Goal: Information Seeking & Learning: Learn about a topic

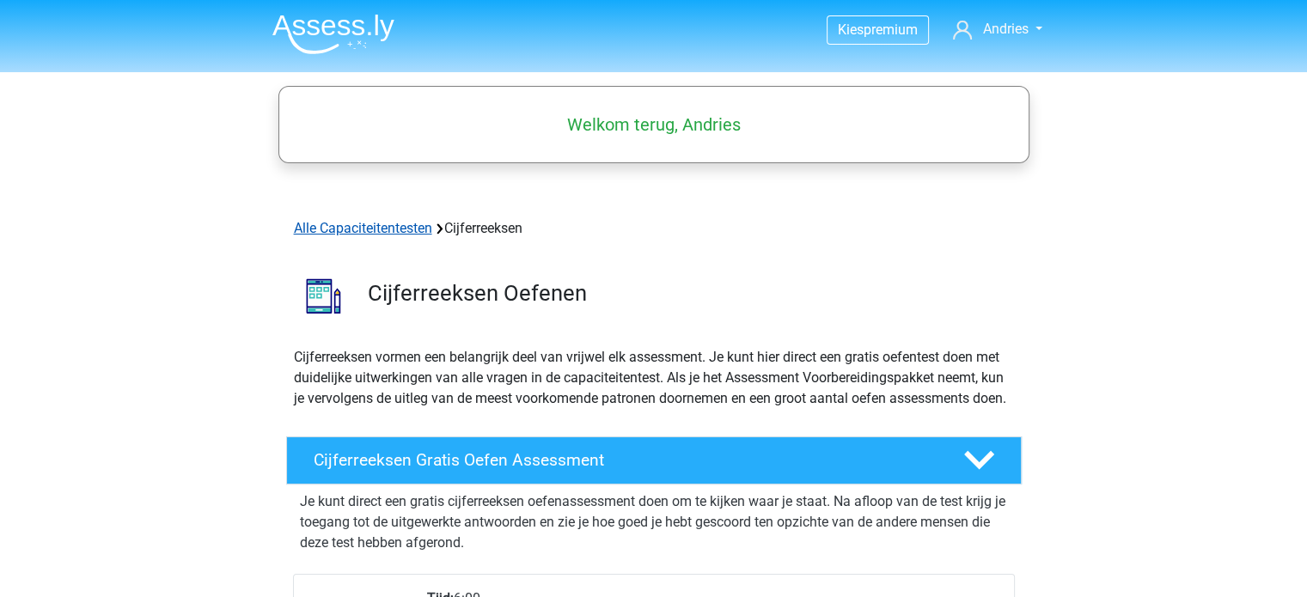
drag, startPoint x: 361, startPoint y: 228, endPoint x: 371, endPoint y: 229, distance: 10.3
click at [361, 228] on link "Alle Capaciteitentesten" at bounding box center [363, 228] width 138 height 16
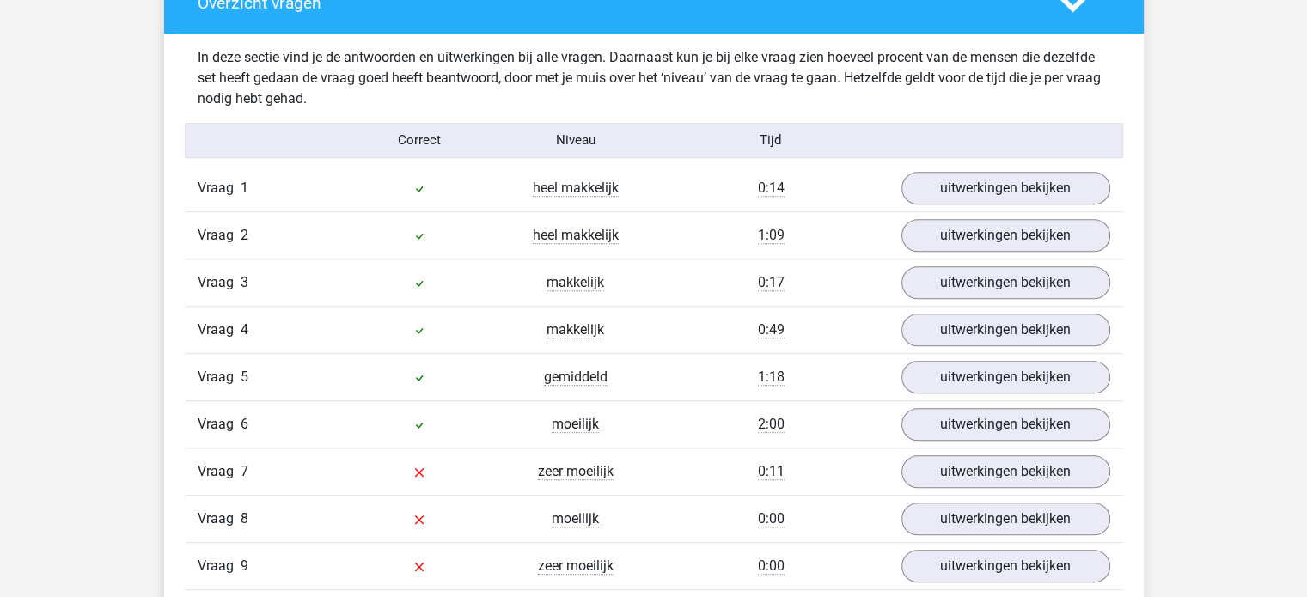
scroll to position [1289, 0]
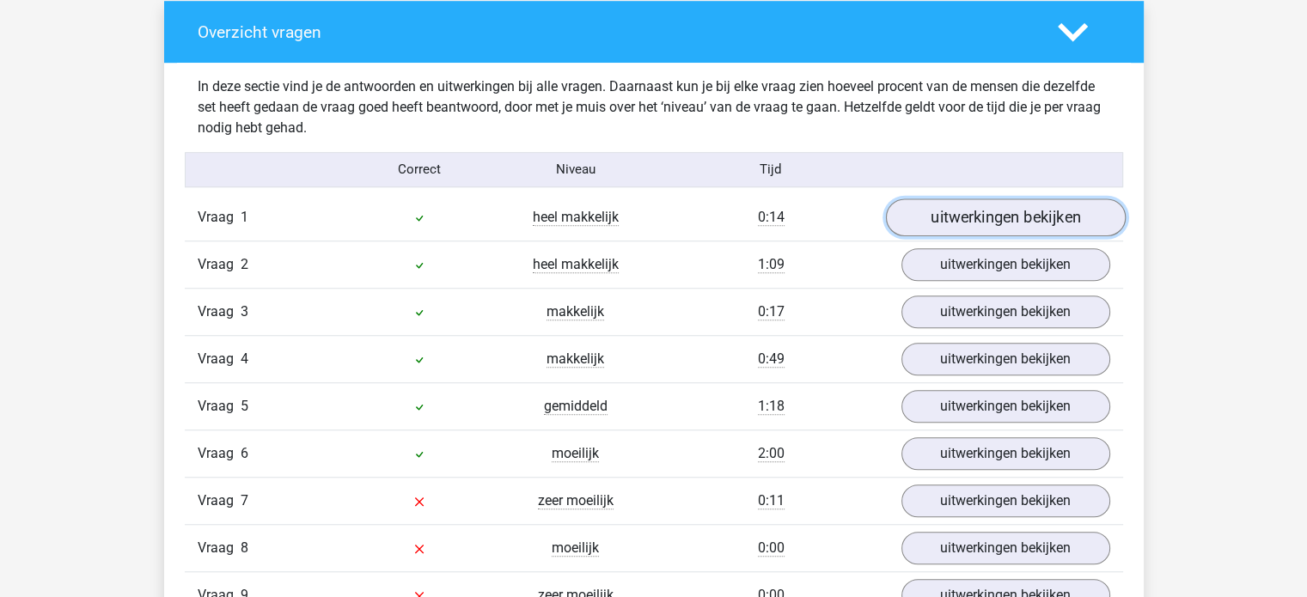
click at [1016, 220] on link "uitwerkingen bekijken" at bounding box center [1005, 217] width 240 height 38
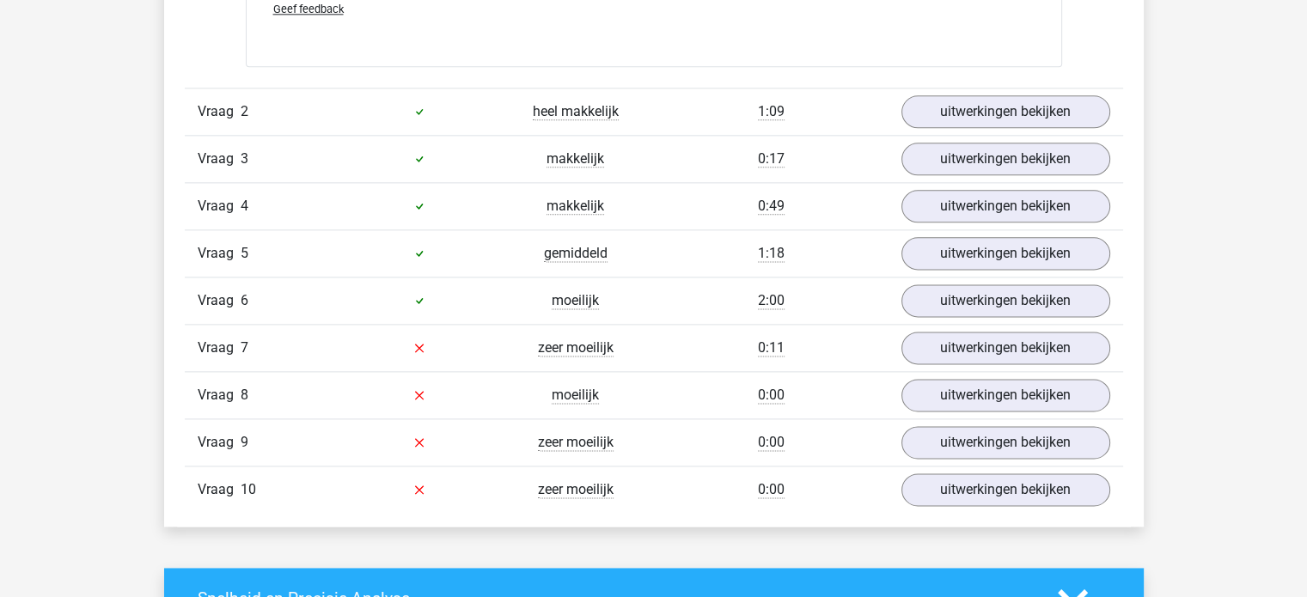
scroll to position [2234, 0]
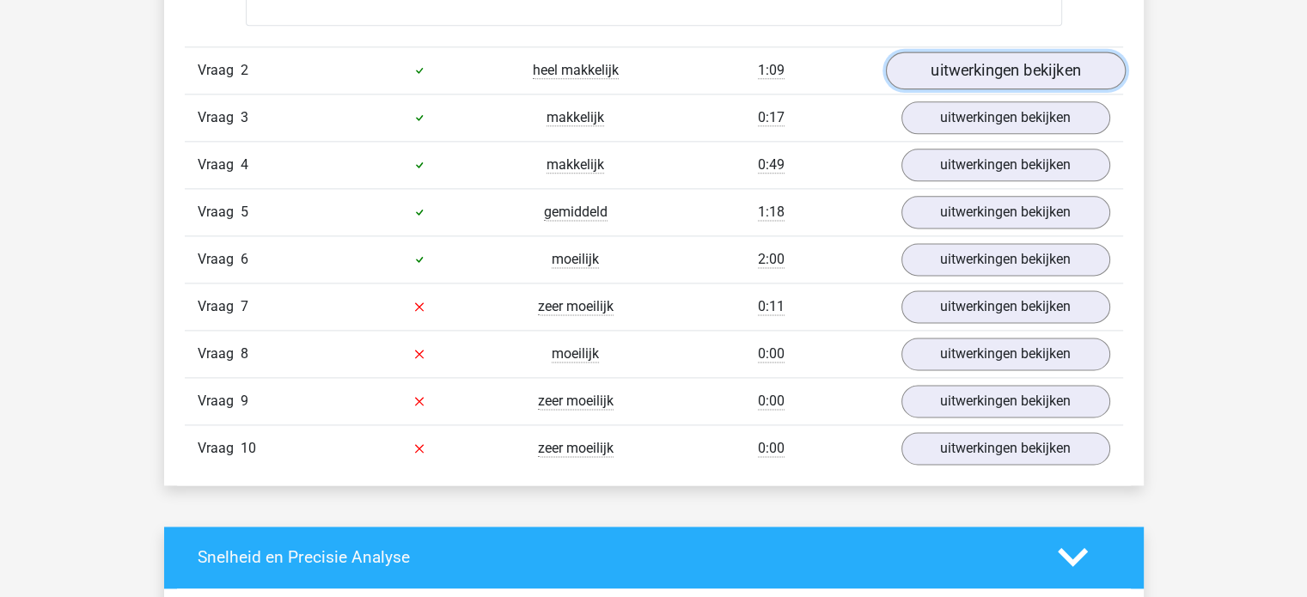
click at [1017, 69] on link "uitwerkingen bekijken" at bounding box center [1005, 71] width 240 height 38
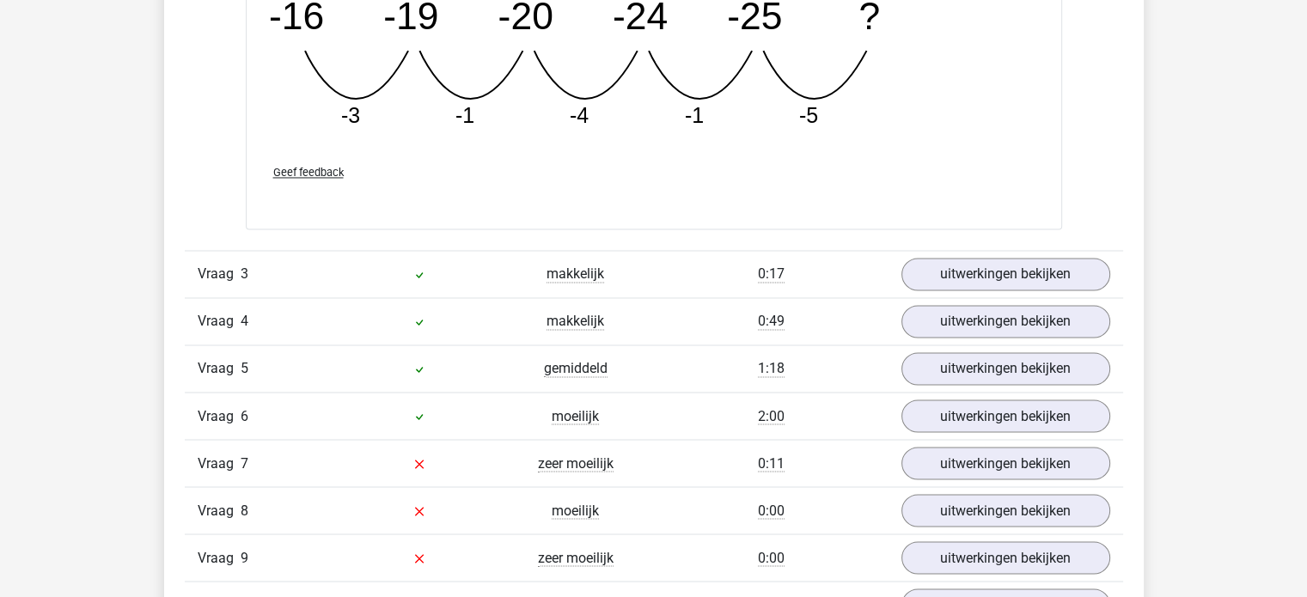
scroll to position [2898, 0]
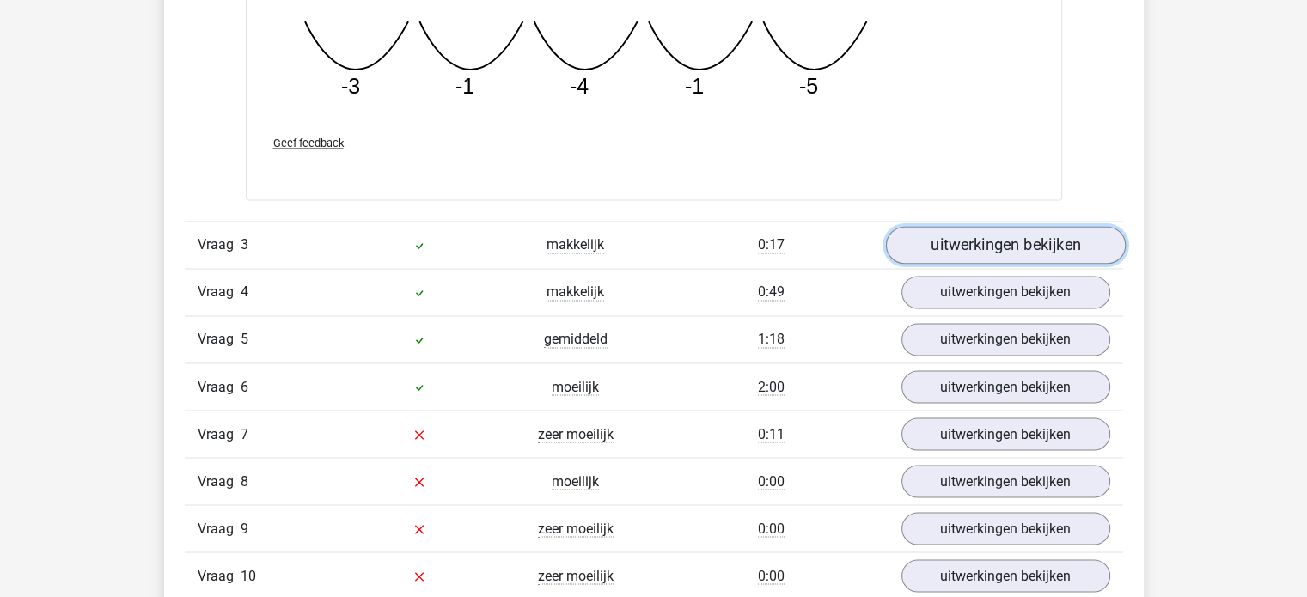
click at [973, 253] on link "uitwerkingen bekijken" at bounding box center [1005, 245] width 240 height 38
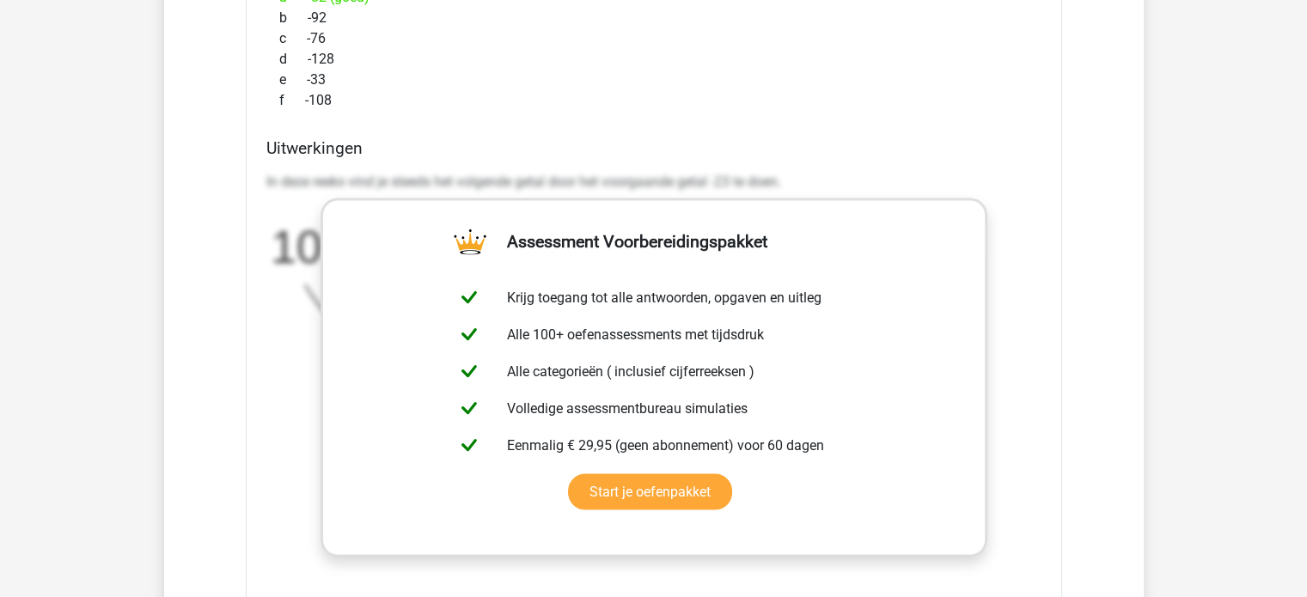
scroll to position [3413, 0]
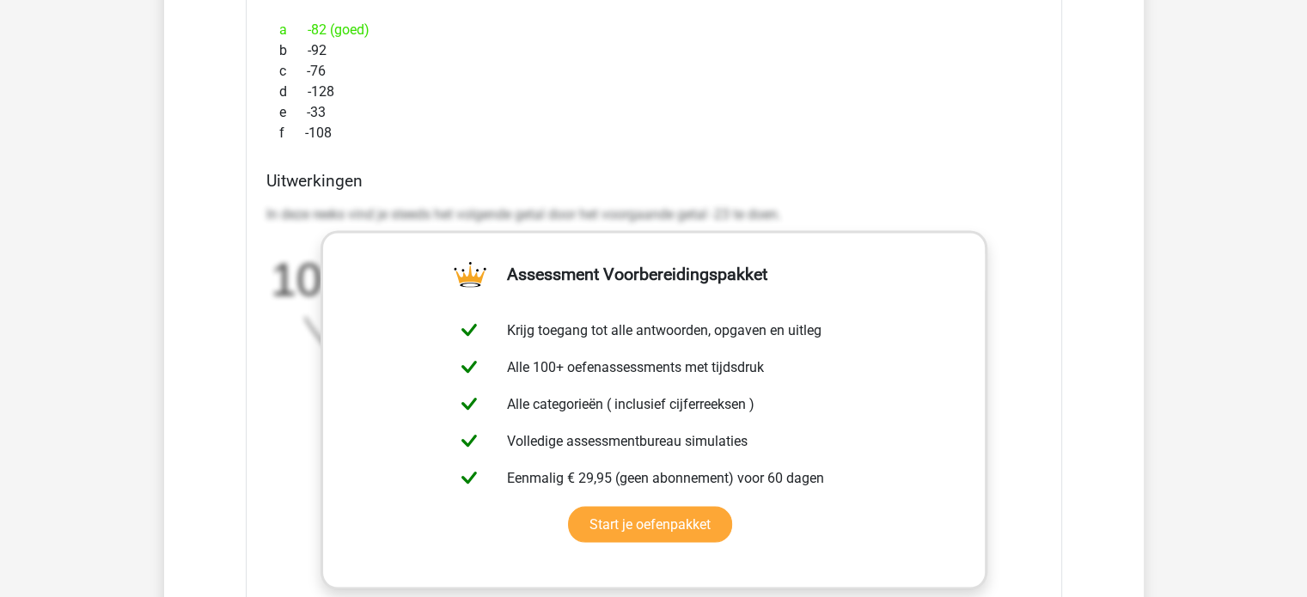
click at [715, 137] on div "f -108" at bounding box center [653, 133] width 775 height 21
click at [568, 507] on link "Start je oefenpakket" at bounding box center [650, 525] width 164 height 36
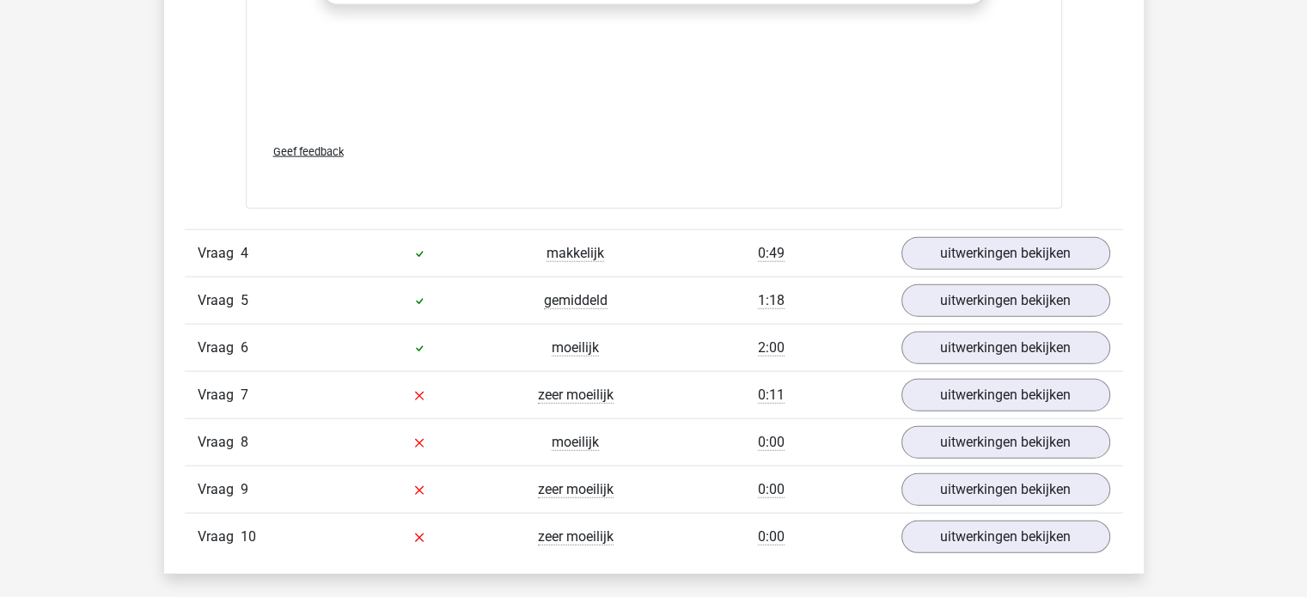
scroll to position [4014, 0]
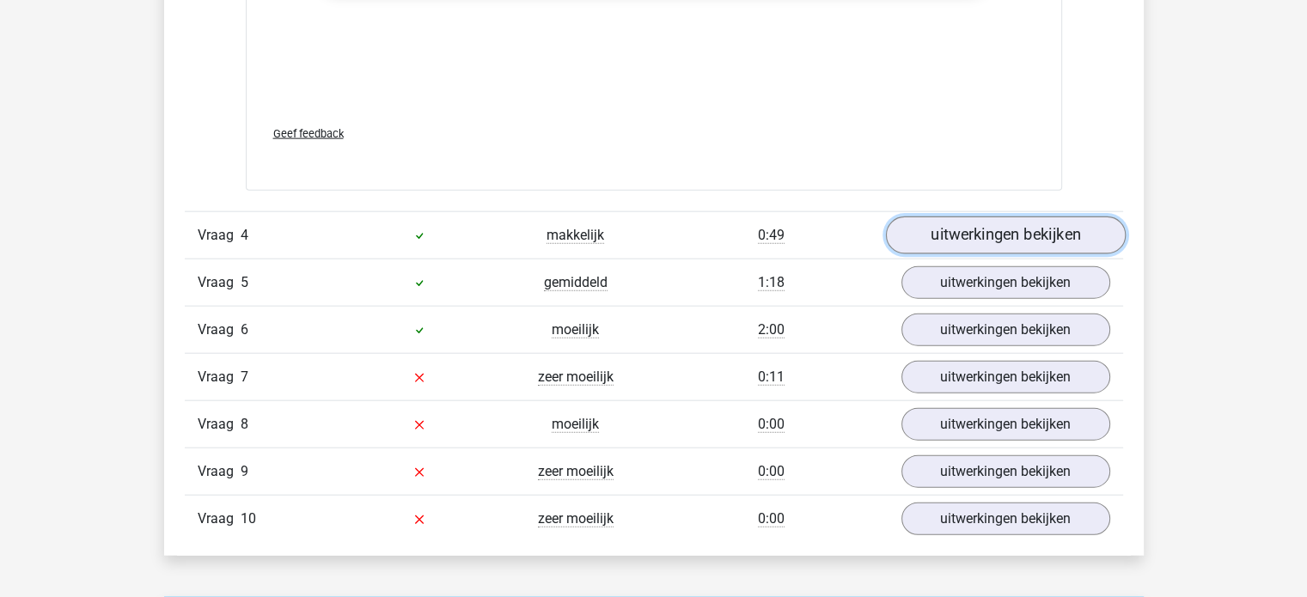
click at [1057, 229] on link "uitwerkingen bekijken" at bounding box center [1005, 235] width 240 height 38
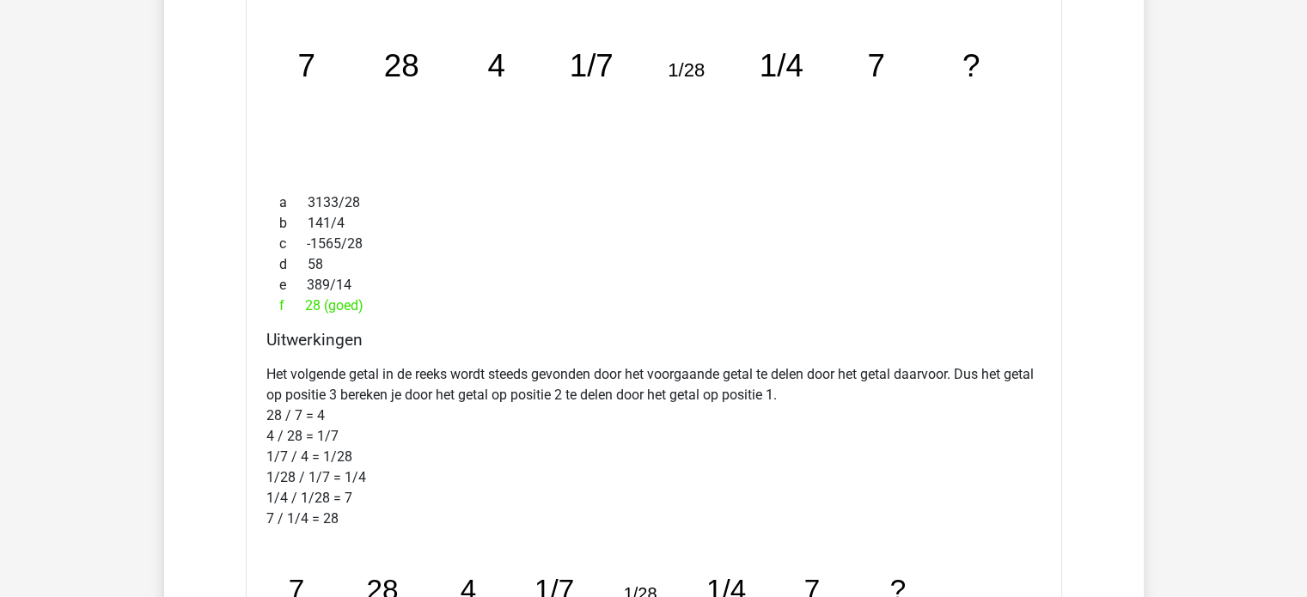
scroll to position [4348, 0]
click at [409, 117] on icon "image/svg+xml 7 28 4 1/7 1/28 1/4 7 ?" at bounding box center [653, 76] width 761 height 191
click at [316, 103] on icon "image/svg+xml 7 28 4 1/7 1/28 1/4 7 ?" at bounding box center [653, 76] width 761 height 191
click at [434, 125] on icon "image/svg+xml 7 28 4 1/7 1/28 1/4 7 ?" at bounding box center [653, 76] width 761 height 191
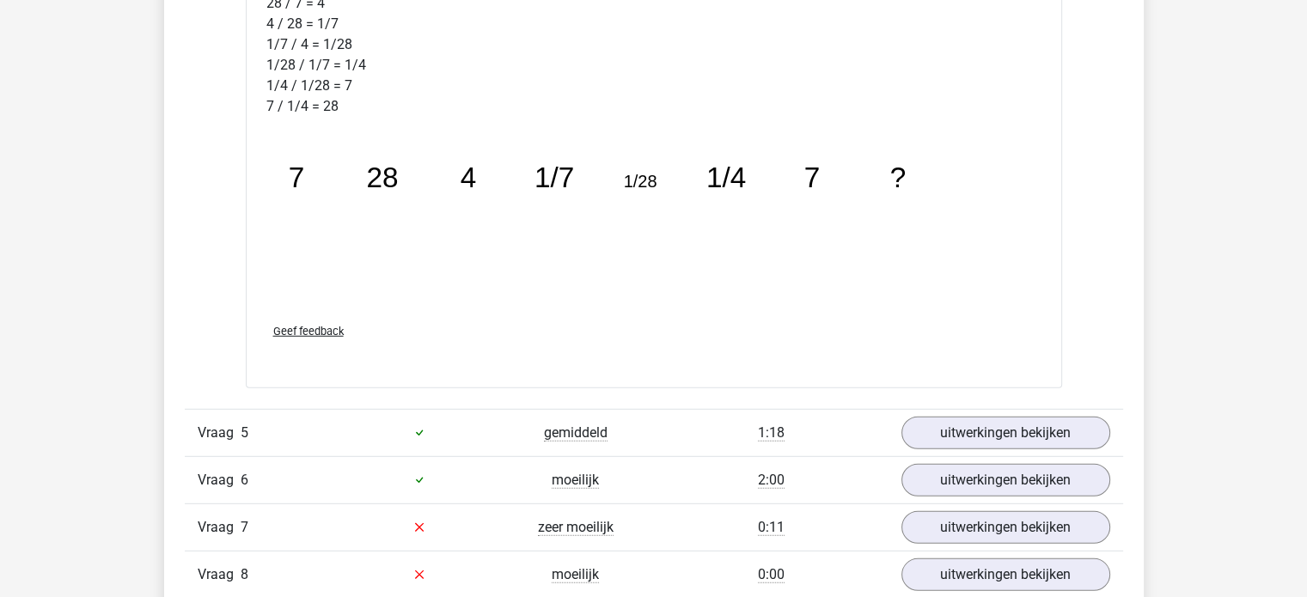
scroll to position [4863, 0]
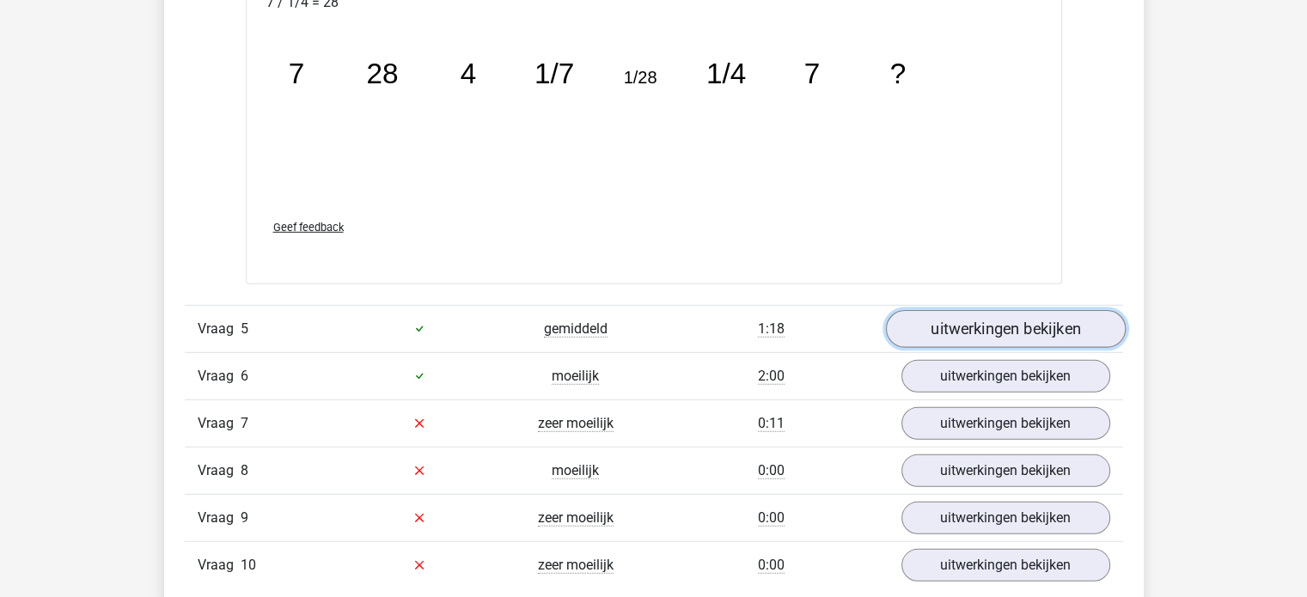
click at [1009, 329] on link "uitwerkingen bekijken" at bounding box center [1005, 329] width 240 height 38
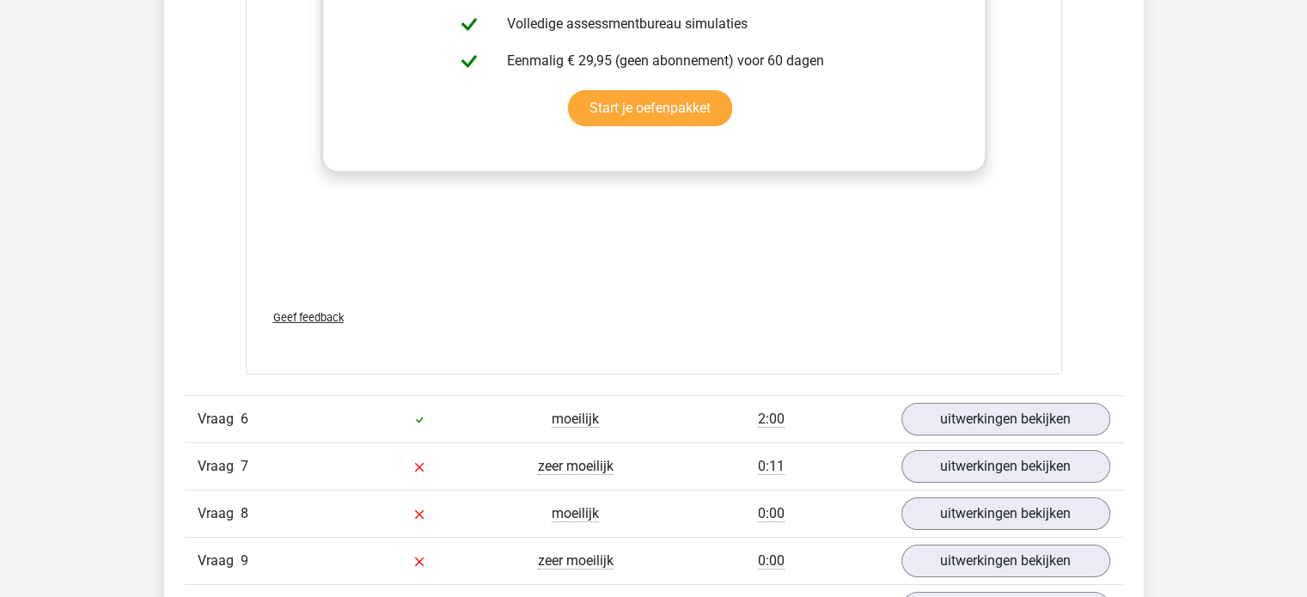
scroll to position [5980, 0]
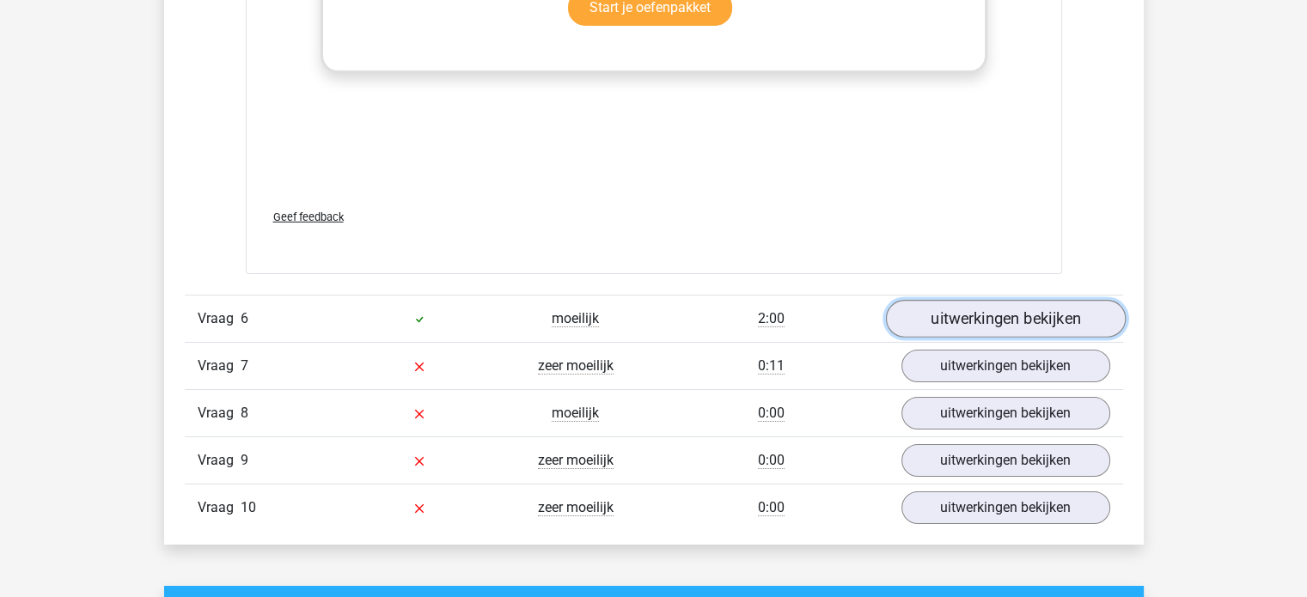
click at [1024, 313] on link "uitwerkingen bekijken" at bounding box center [1005, 320] width 240 height 38
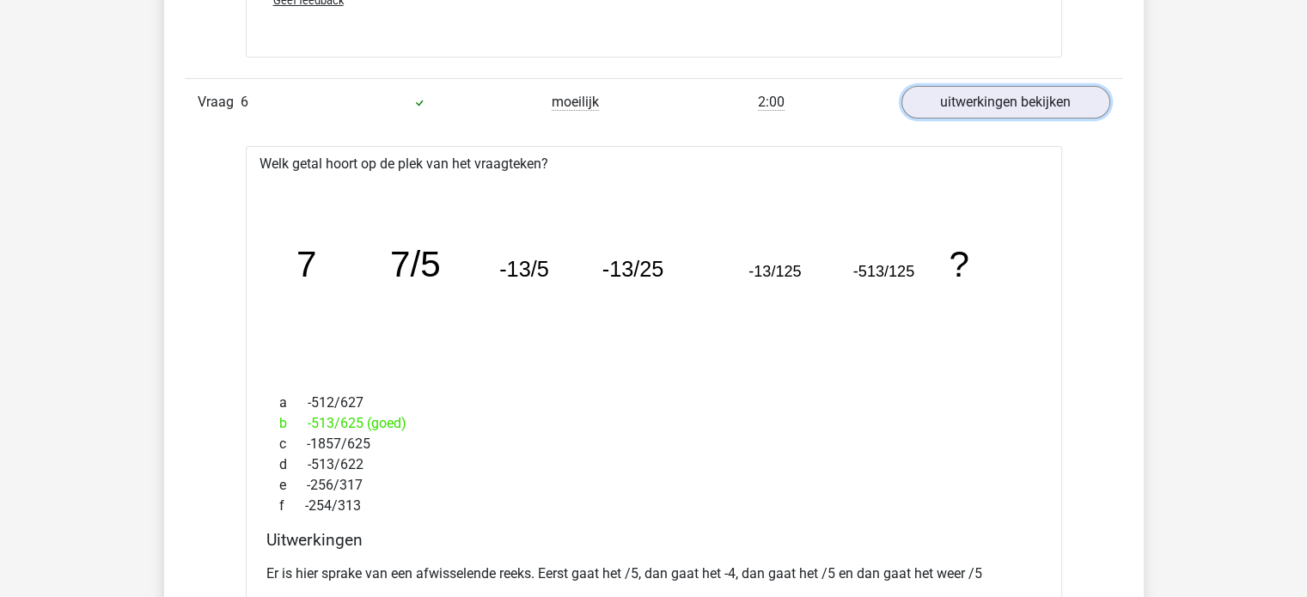
scroll to position [6237, 0]
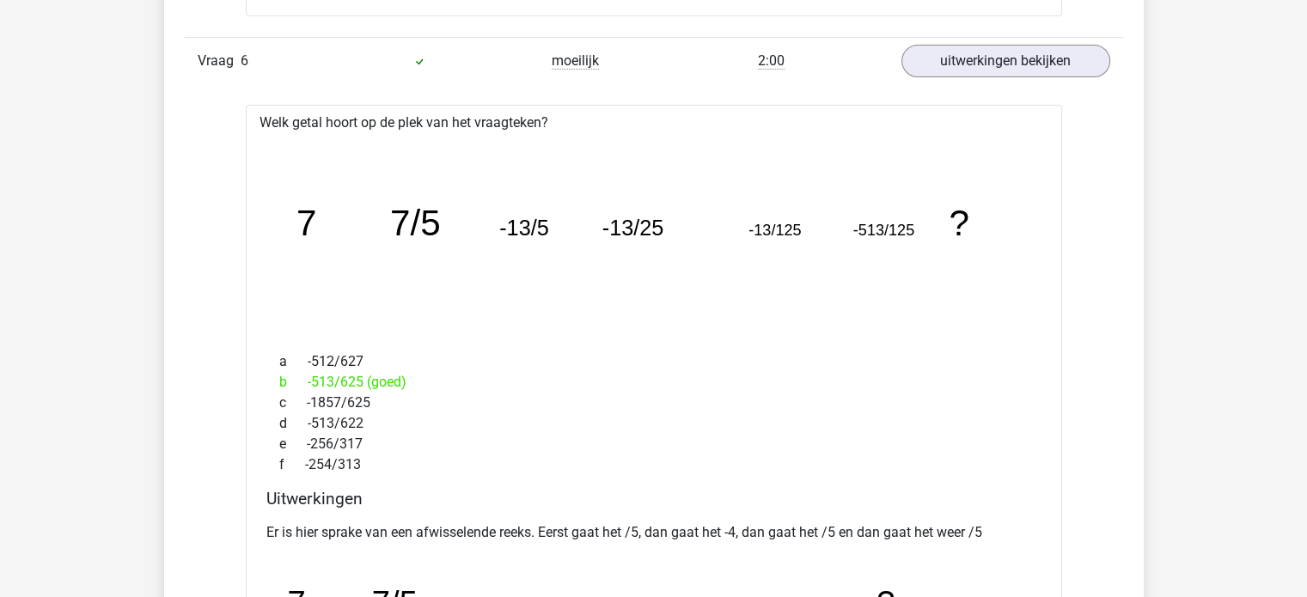
click at [369, 399] on div "c -1857/625" at bounding box center [653, 403] width 775 height 21
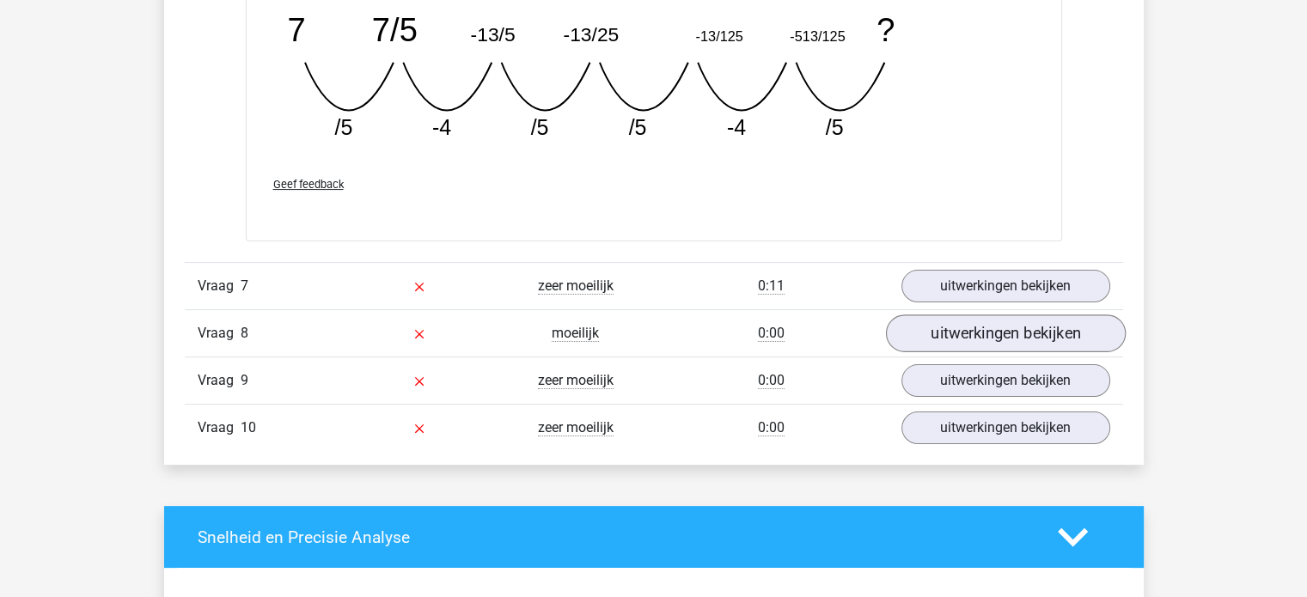
scroll to position [6839, 0]
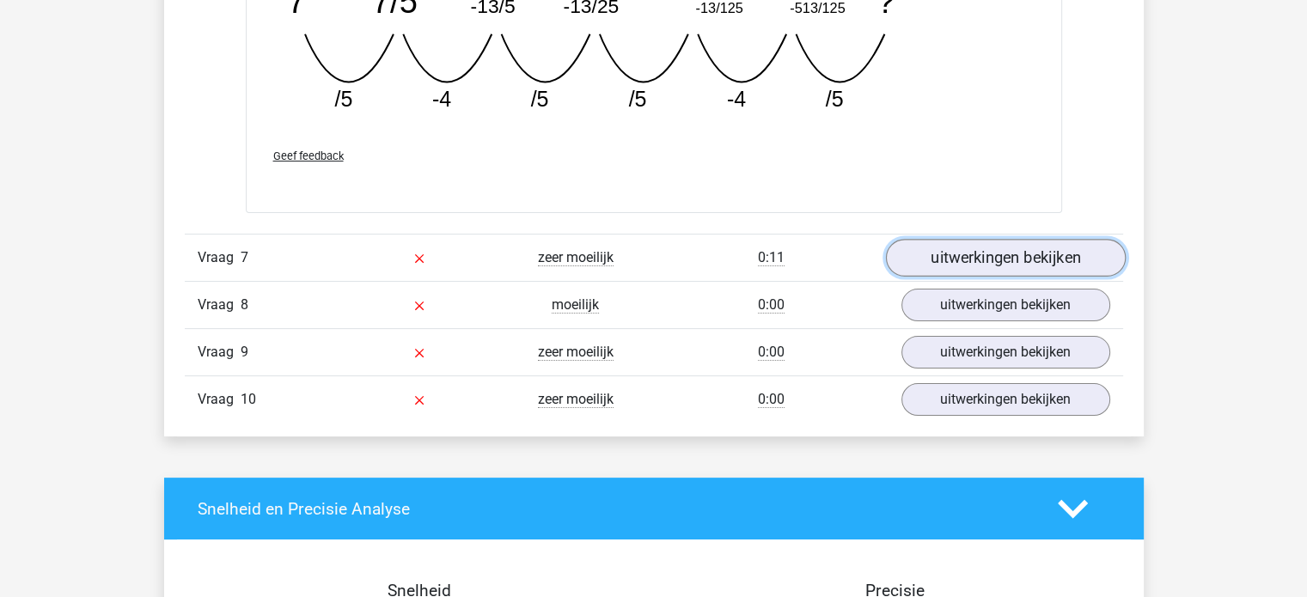
click at [1056, 253] on link "uitwerkingen bekijken" at bounding box center [1005, 258] width 240 height 38
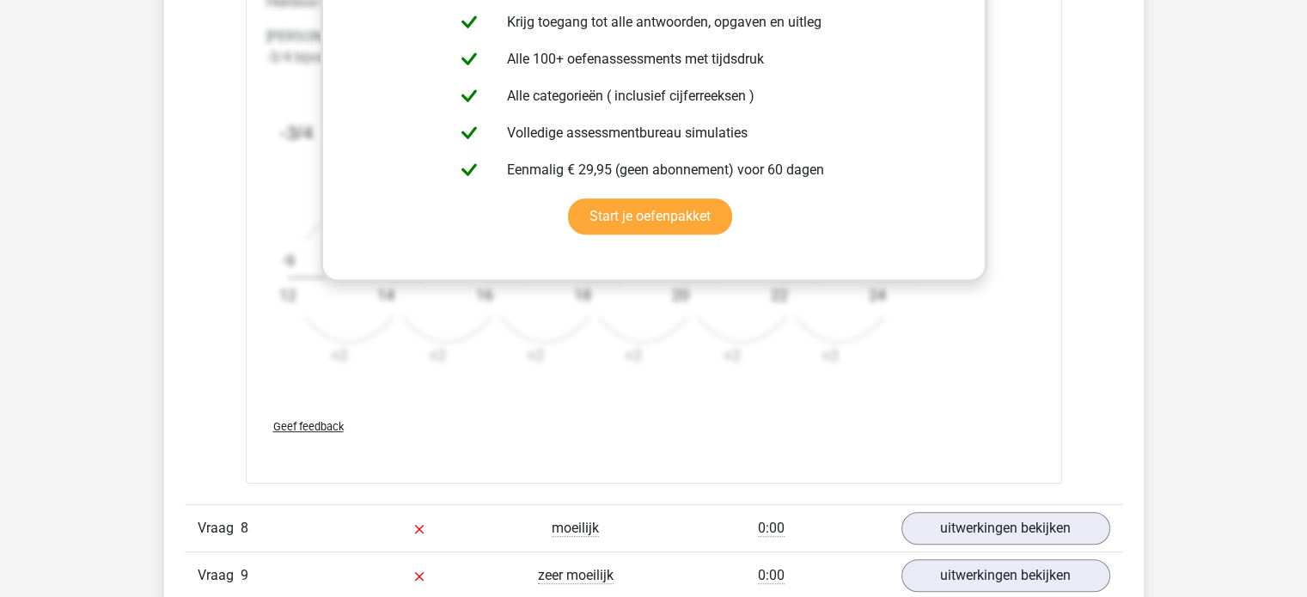
scroll to position [7903, 0]
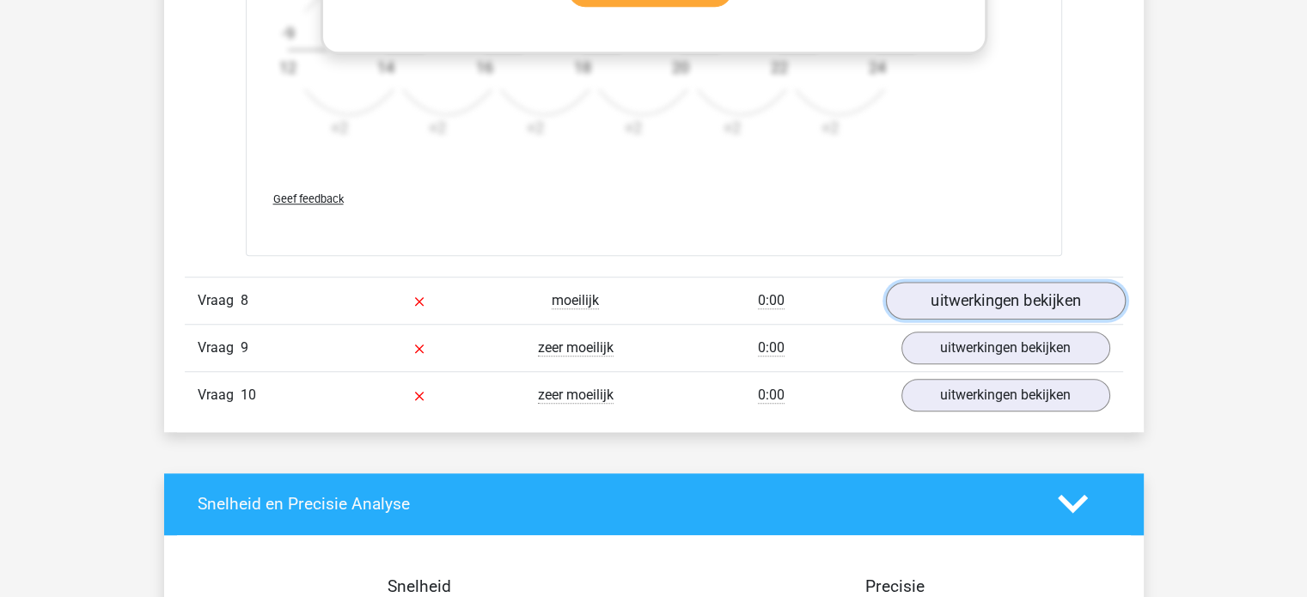
click at [1010, 296] on link "uitwerkingen bekijken" at bounding box center [1005, 301] width 240 height 38
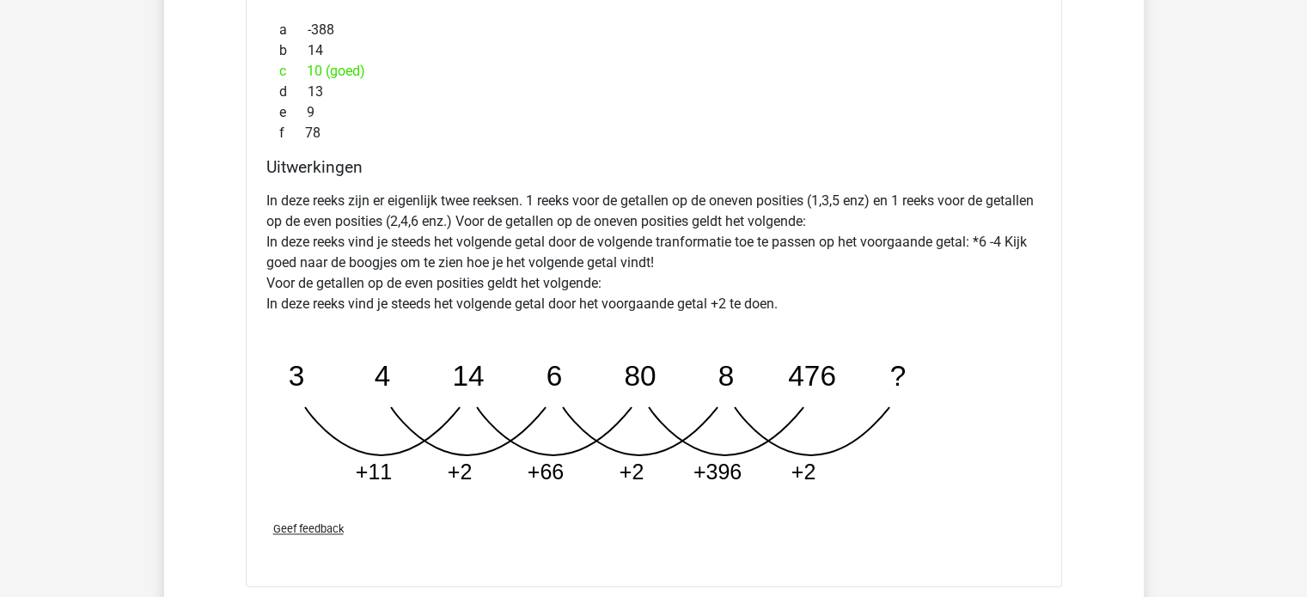
scroll to position [8762, 0]
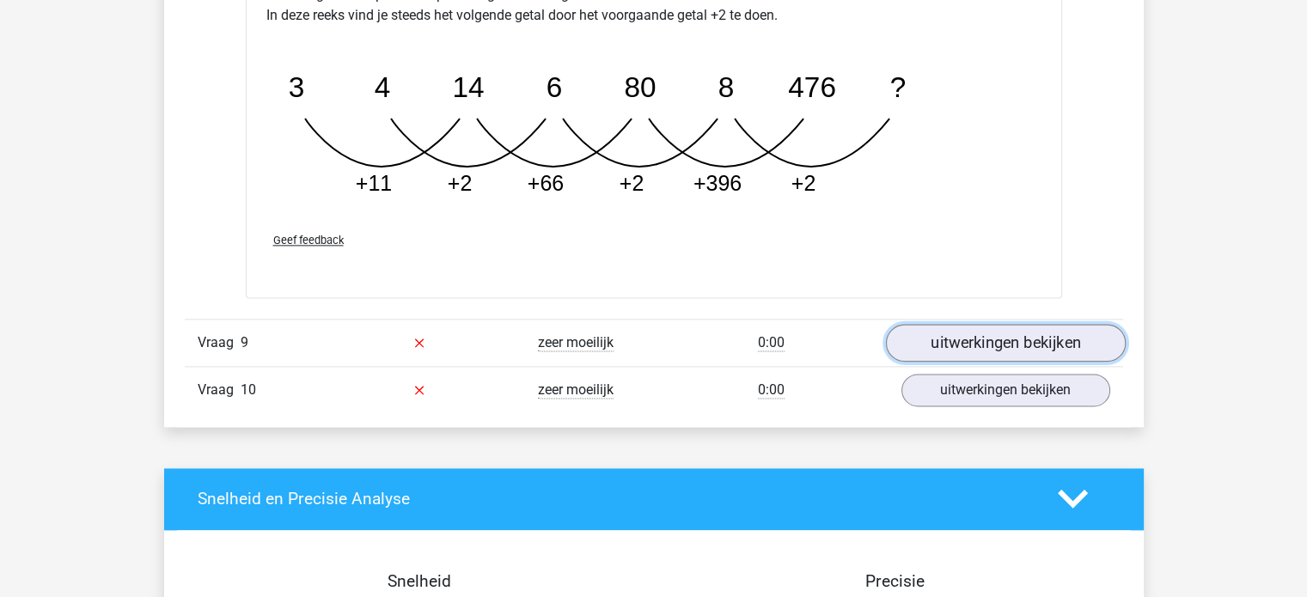
click at [1003, 333] on link "uitwerkingen bekijken" at bounding box center [1005, 343] width 240 height 38
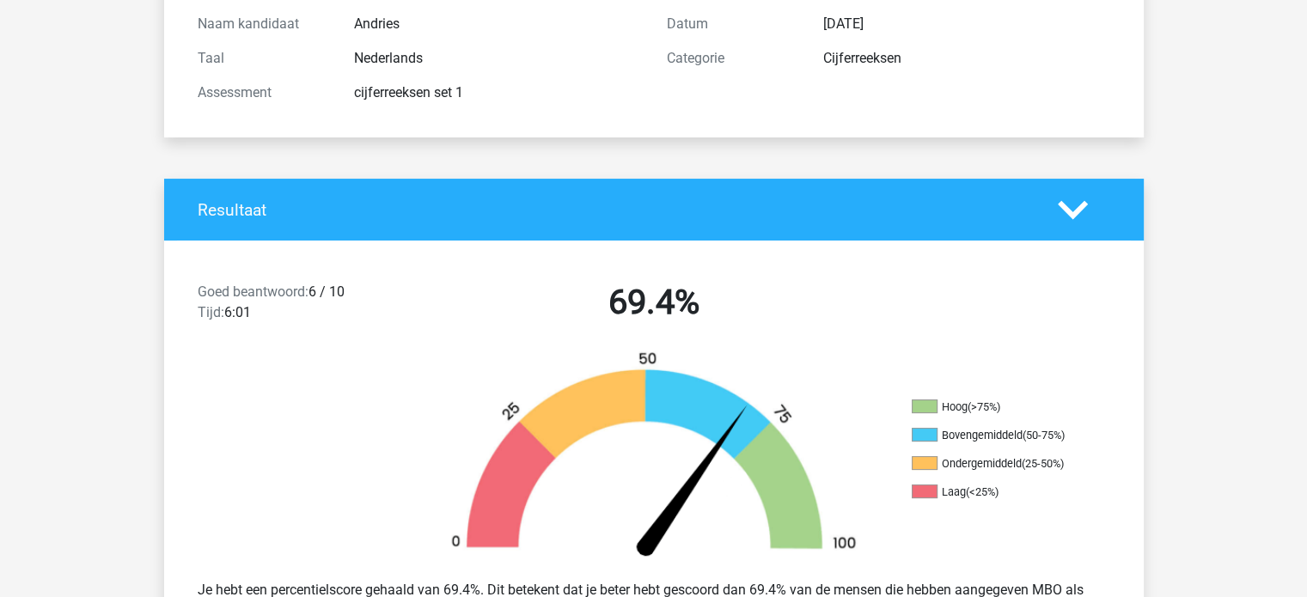
scroll to position [515, 0]
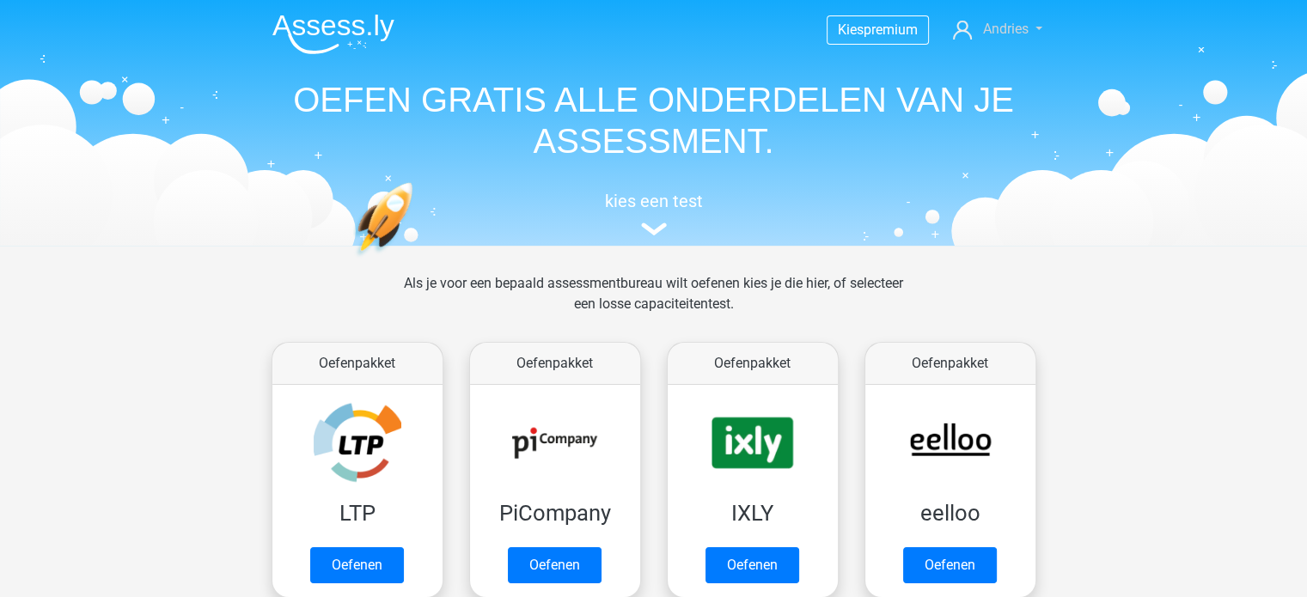
click at [1001, 25] on span "Andries" at bounding box center [1005, 29] width 46 height 16
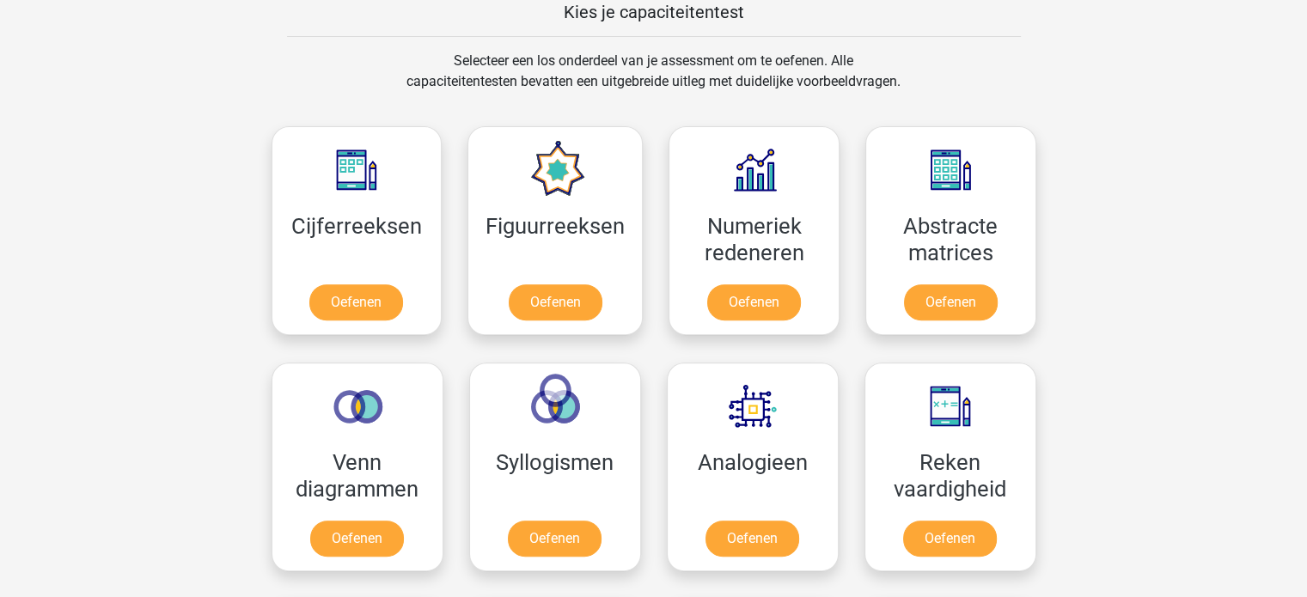
scroll to position [687, 0]
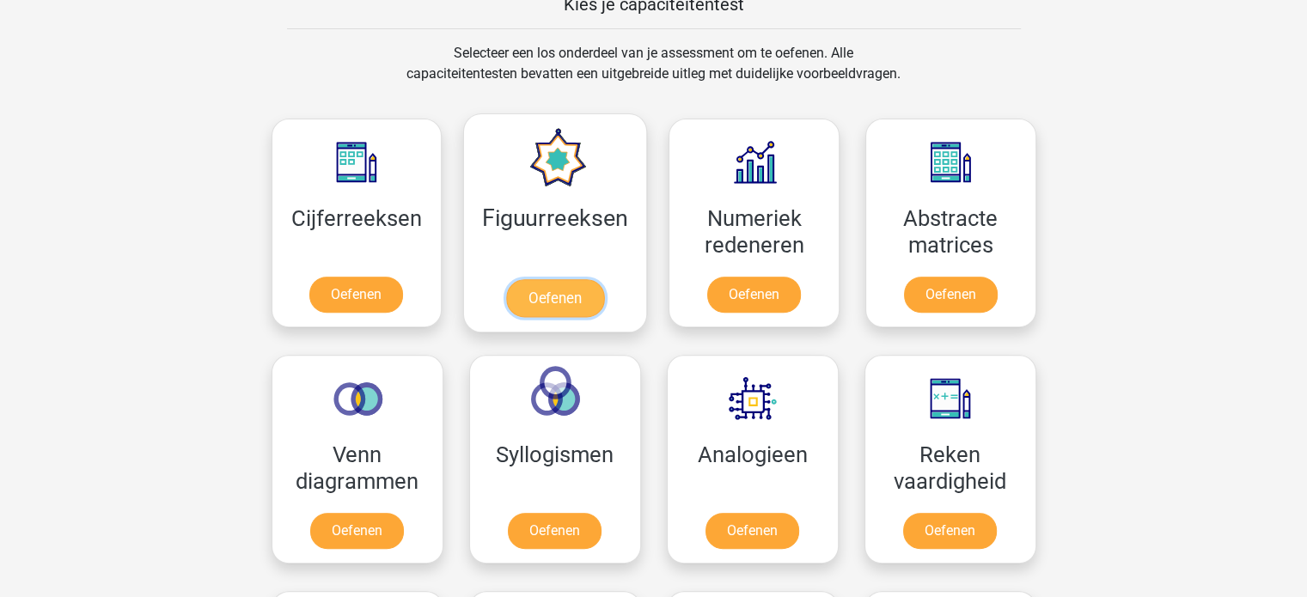
click at [544, 279] on link "Oefenen" at bounding box center [555, 298] width 98 height 38
